Goal: Find specific page/section: Find specific page/section

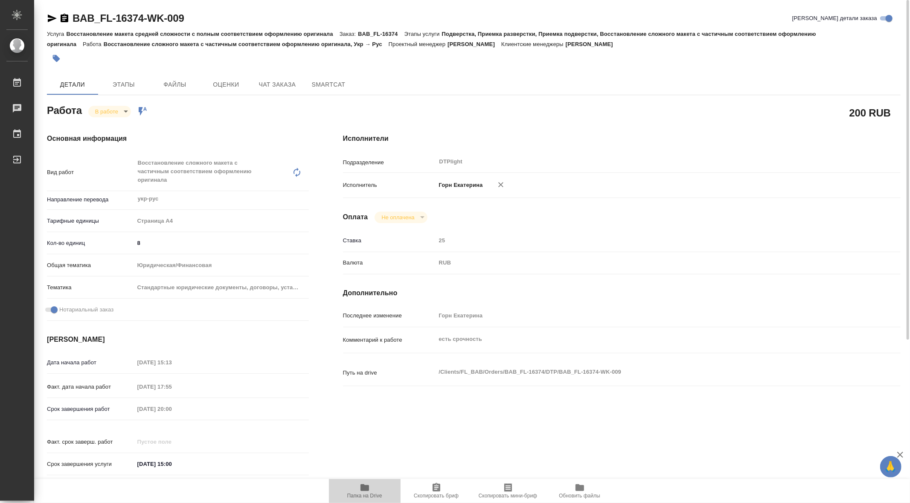
click at [367, 487] on icon "button" at bounding box center [364, 487] width 9 height 7
click at [127, 108] on body "🙏 .cls-1 fill:#fff; AWATERA Gorn Ekaterina Работы 0 Чаты График Выйти BAB_FL-16…" at bounding box center [455, 251] width 910 height 503
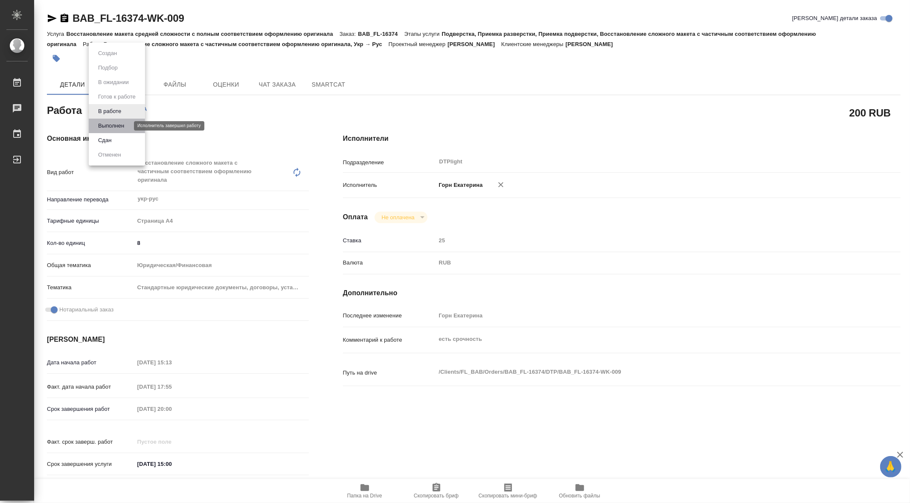
click at [121, 124] on button "Выполнен" at bounding box center [111, 125] width 31 height 9
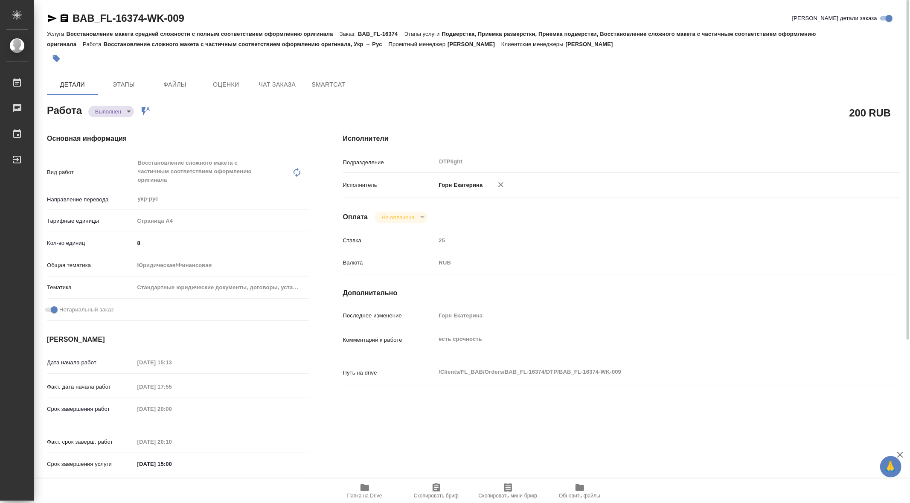
type textarea "x"
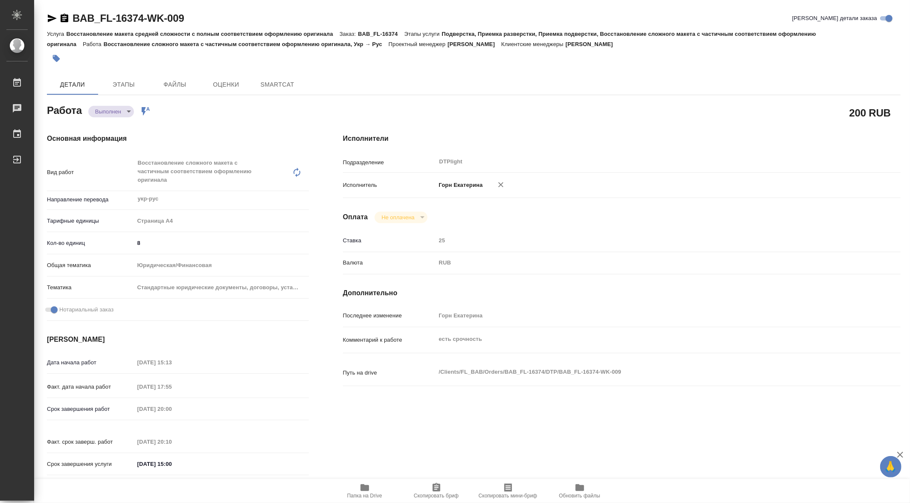
type textarea "x"
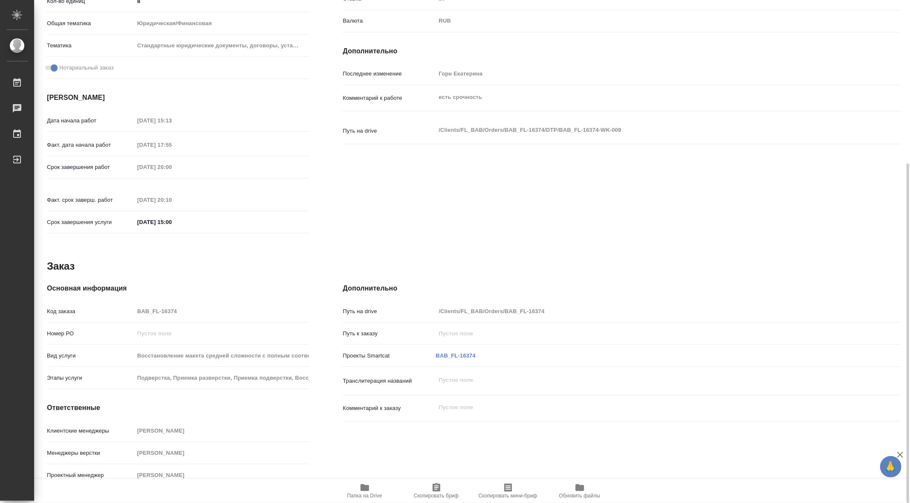
type textarea "x"
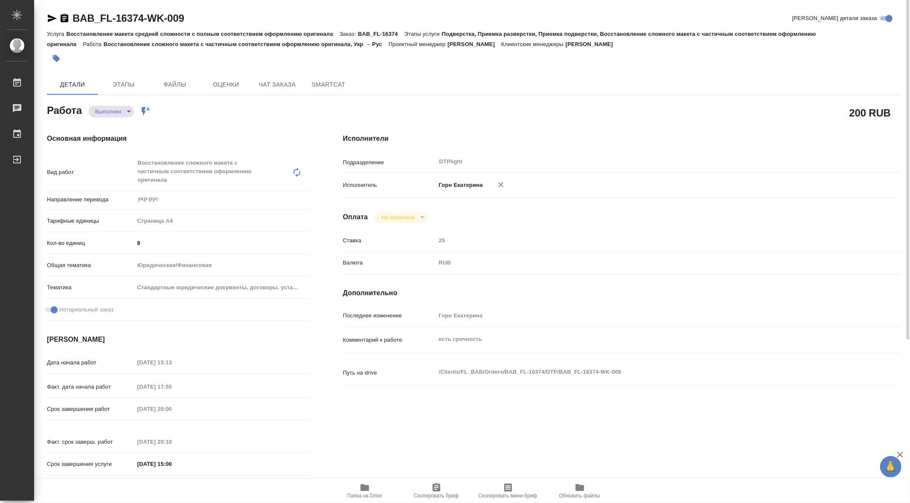
type textarea "x"
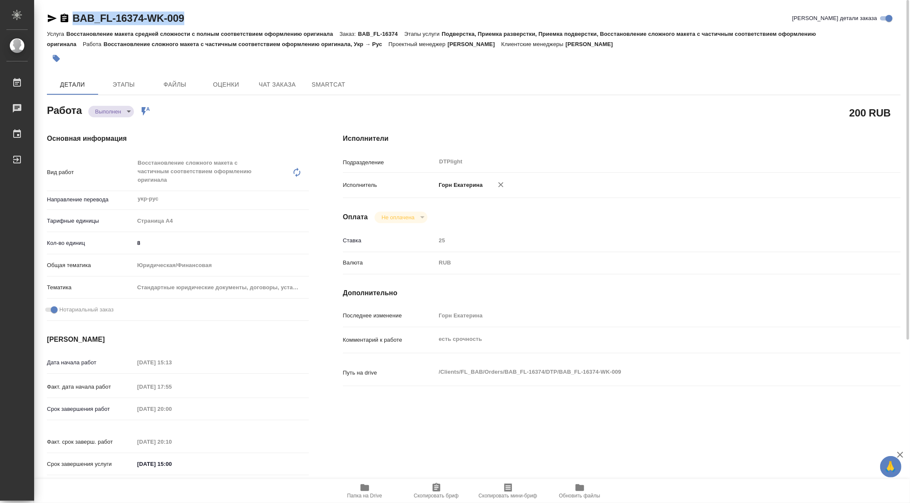
drag, startPoint x: 72, startPoint y: 8, endPoint x: 199, endPoint y: 16, distance: 127.4
click at [199, 16] on div "BAB_FL-16374-WK-009 Кратко детали заказа Услуга Восстановление макета средней с…" at bounding box center [473, 376] width 863 height 753
copy link "BAB_FL-16374-WK-009"
type textarea "x"
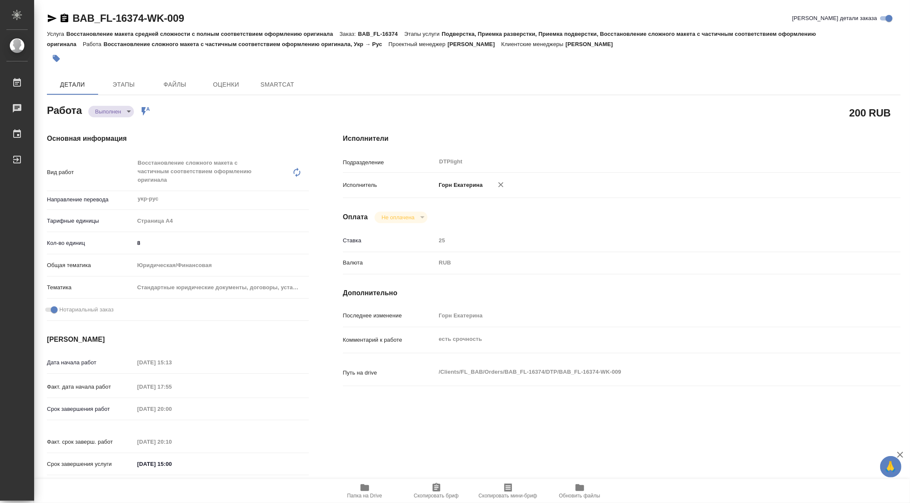
type textarea "x"
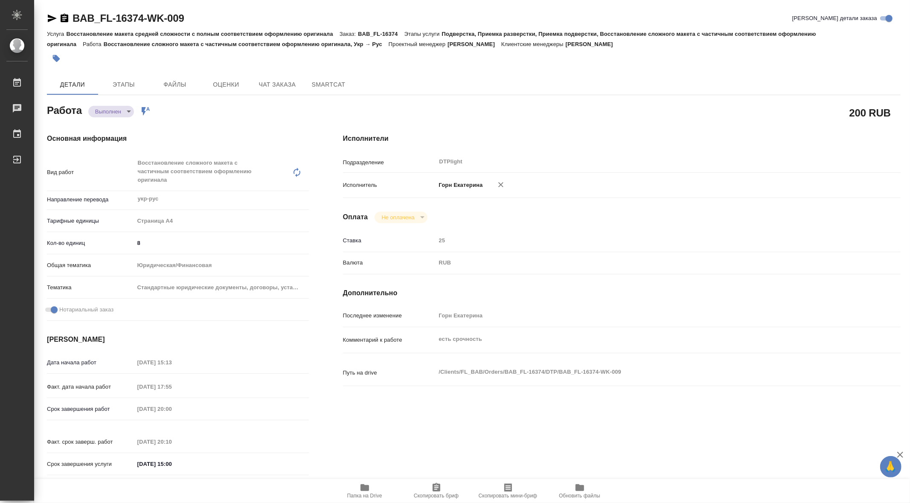
type textarea "x"
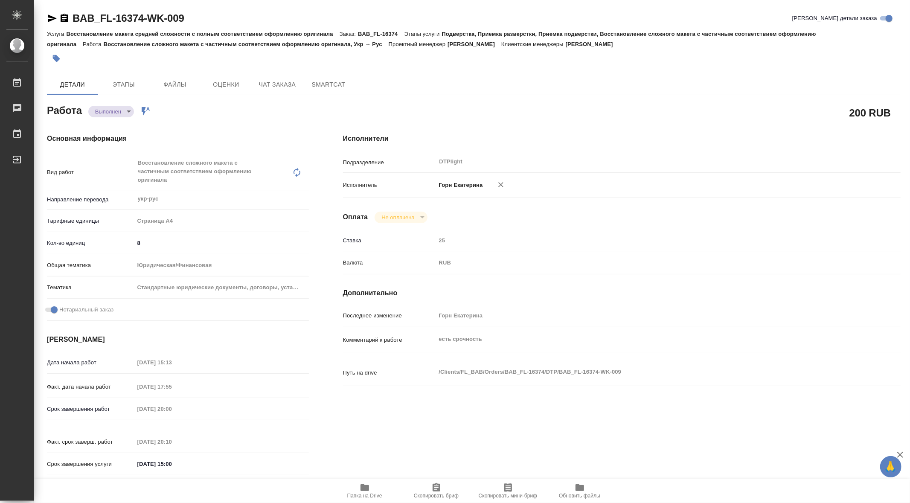
type textarea "x"
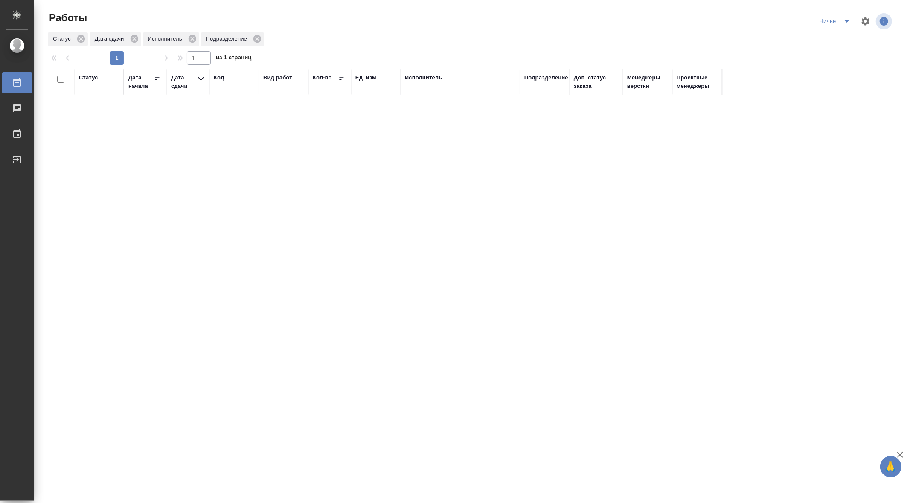
click at [846, 20] on icon "split button" at bounding box center [847, 21] width 4 height 2
click at [829, 39] on li "[PERSON_NAME]" at bounding box center [846, 39] width 61 height 14
